Goal: Obtain resource: Download file/media

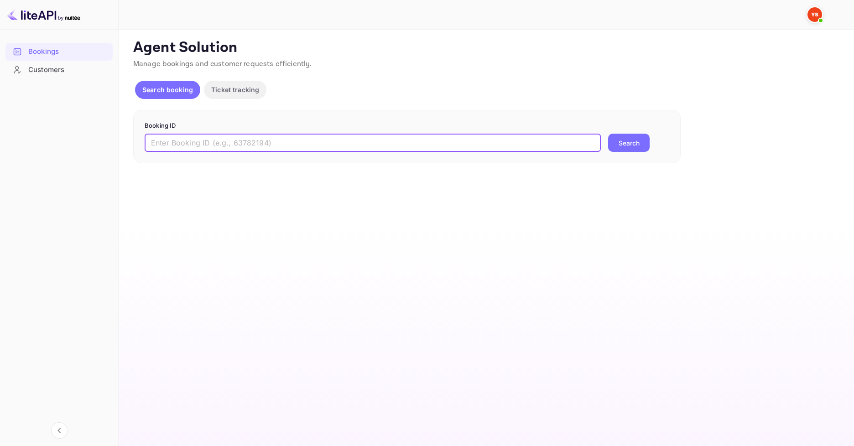
paste input "9134986"
type input "9134986"
click at [636, 144] on button "Search" at bounding box center [629, 143] width 42 height 18
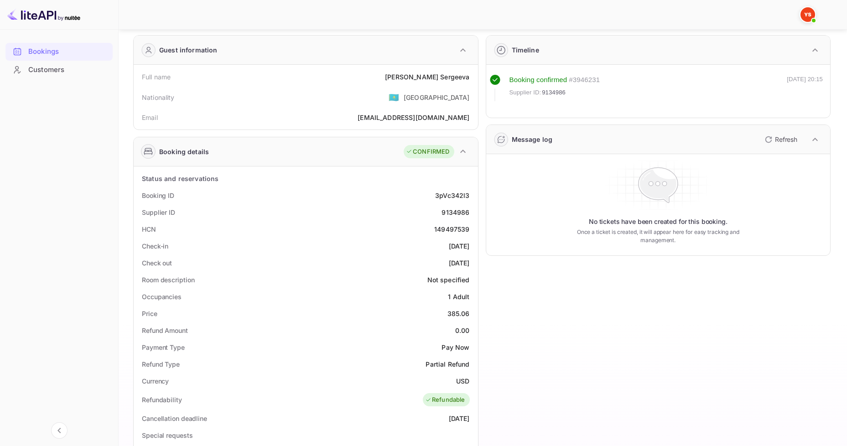
scroll to position [182, 0]
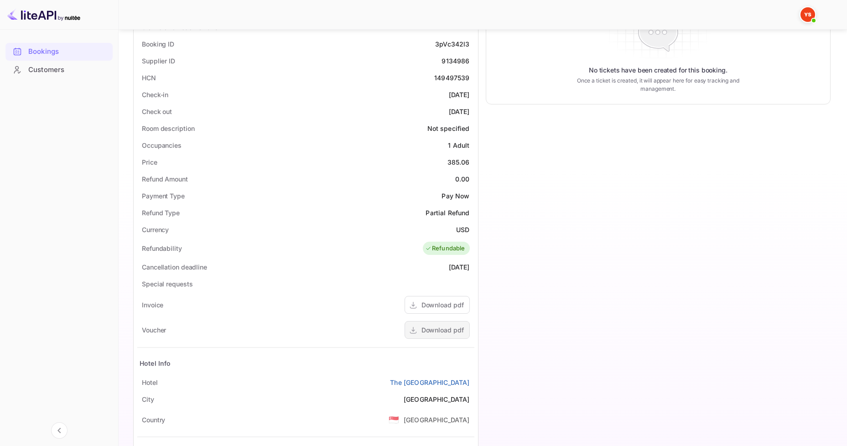
click at [445, 331] on div "Download pdf" at bounding box center [442, 330] width 42 height 10
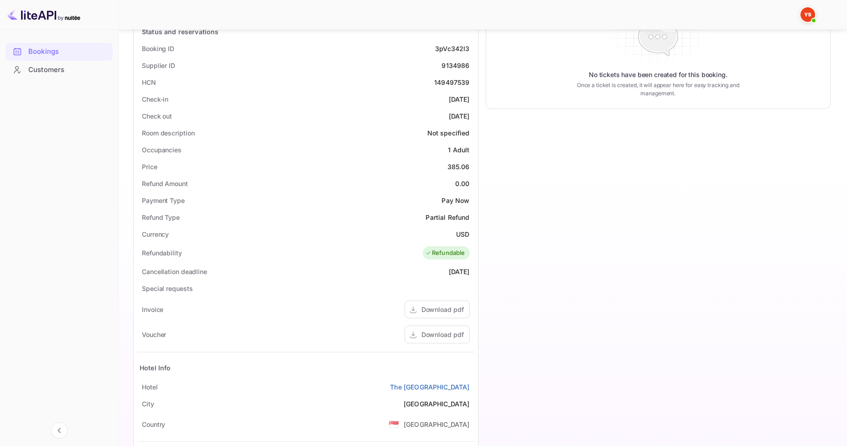
scroll to position [182, 0]
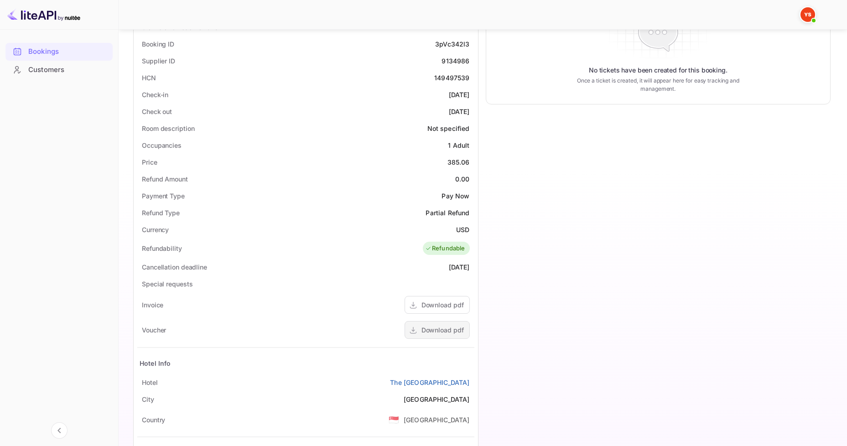
click at [446, 334] on div "Download pdf" at bounding box center [442, 330] width 42 height 10
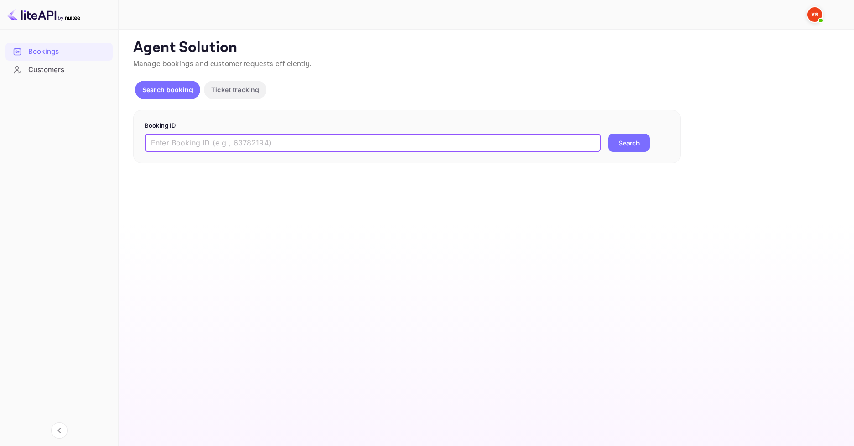
paste input "9135353"
type input "9135353"
click at [616, 136] on button "Search" at bounding box center [629, 143] width 42 height 18
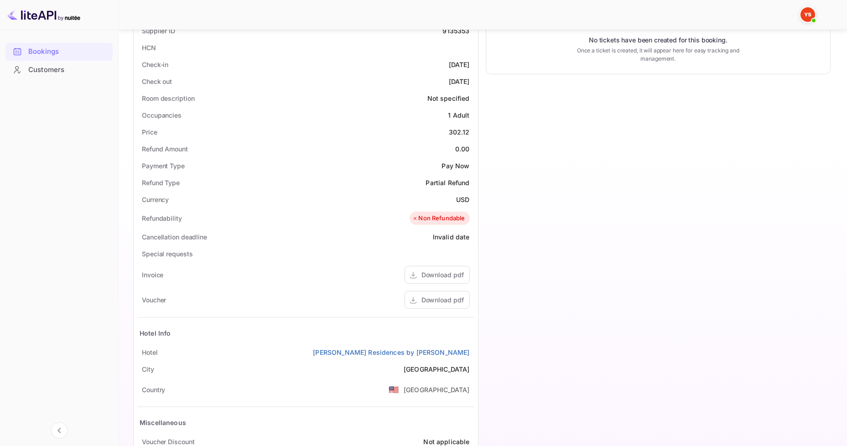
scroll to position [228, 0]
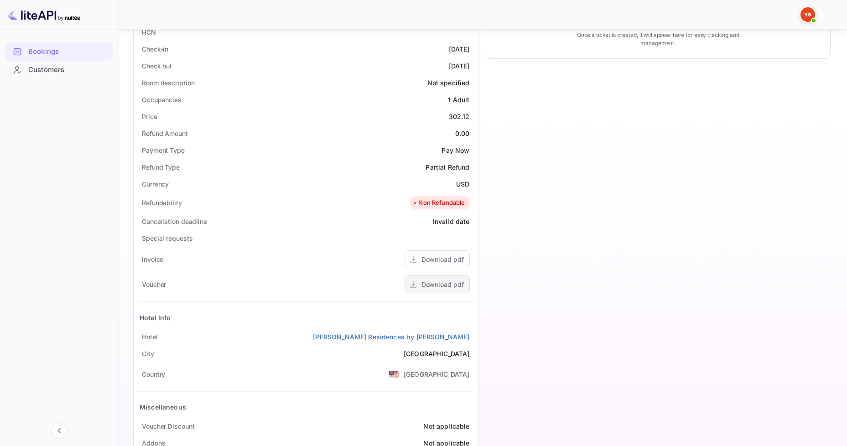
click at [443, 286] on div "Download pdf" at bounding box center [442, 285] width 42 height 10
